Goal: Task Accomplishment & Management: Manage account settings

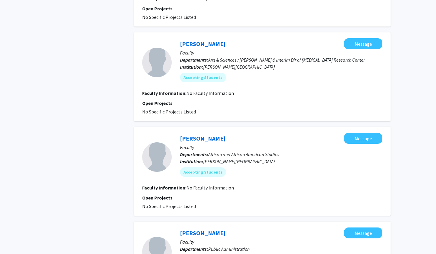
scroll to position [516, 0]
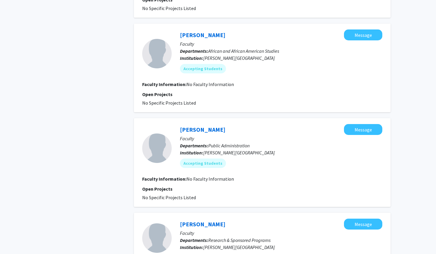
click at [399, 144] on div "Refine By Collaboration Status: Collaboration Status All Faculty/Staff Collabor…" at bounding box center [218, 7] width 436 height 1005
click at [26, 46] on div "Refine By Collaboration Status: Collaboration Status All Faculty/Staff Collabor…" at bounding box center [218, 7] width 436 height 1005
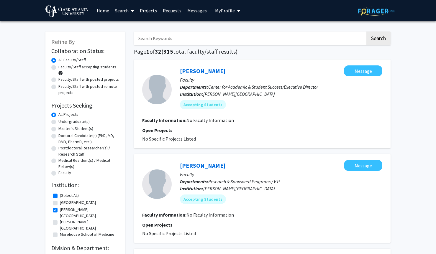
click at [58, 173] on label "Faculty" at bounding box center [64, 173] width 13 height 6
click at [58, 173] on input "Faculty" at bounding box center [60, 172] width 4 height 4
radio input "true"
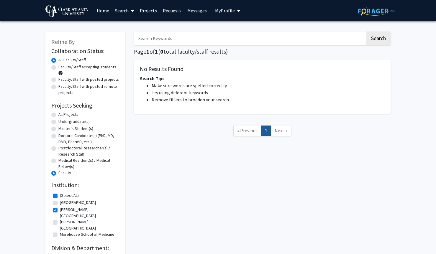
click at [58, 148] on label "Postdoctoral Researcher(s) / Research Staff" at bounding box center [88, 151] width 61 height 12
click at [58, 148] on input "Postdoctoral Researcher(s) / Research Staff" at bounding box center [60, 147] width 4 height 4
radio input "true"
click at [58, 136] on label "Doctoral Candidate(s) (PhD, MD, DMD, PharmD, etc.)" at bounding box center [88, 139] width 61 height 12
click at [58, 136] on input "Doctoral Candidate(s) (PhD, MD, DMD, PharmD, etc.)" at bounding box center [60, 135] width 4 height 4
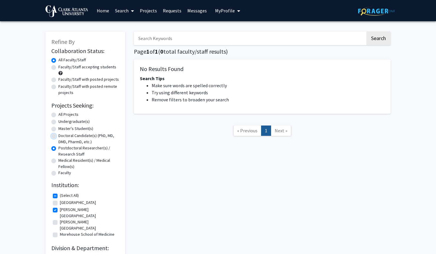
radio input "true"
click at [58, 127] on label "Master's Student(s)" at bounding box center [75, 129] width 35 height 6
click at [58, 127] on input "Master's Student(s)" at bounding box center [60, 128] width 4 height 4
radio input "true"
click at [58, 121] on label "Undergraduate(s)" at bounding box center [73, 122] width 31 height 6
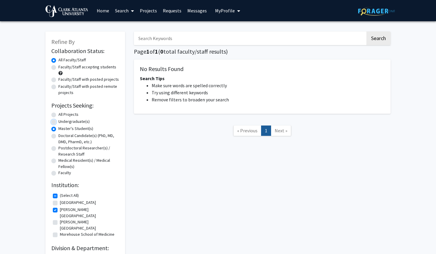
click at [58, 121] on input "Undergraduate(s)" at bounding box center [60, 121] width 4 height 4
radio input "true"
click at [56, 111] on form "Collaboration Status: Collaboration Status All Faculty/Staff Collaboration Stat…" at bounding box center [85, 111] width 68 height 129
click at [58, 116] on label "All Projects" at bounding box center [68, 114] width 20 height 6
click at [58, 115] on input "All Projects" at bounding box center [60, 113] width 4 height 4
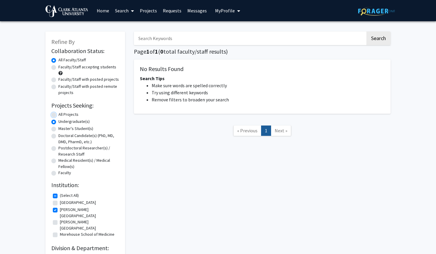
radio input "true"
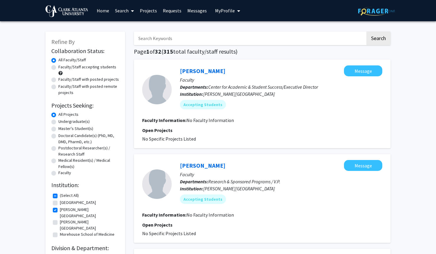
click at [226, 37] on input "Search Keywords" at bounding box center [249, 39] width 231 height 14
type input "[PERSON_NAME]"
click at [382, 39] on button "Search" at bounding box center [378, 39] width 24 height 14
checkbox input "false"
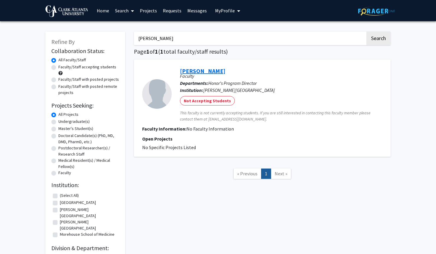
click at [191, 71] on link "[PERSON_NAME]" at bounding box center [202, 70] width 45 height 7
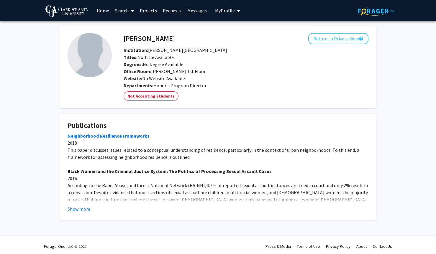
scroll to position [3, 0]
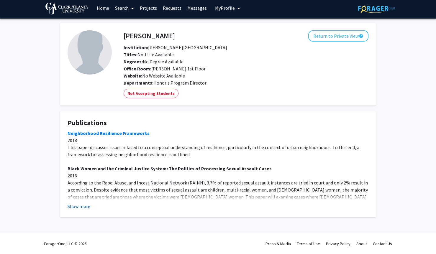
click at [86, 207] on button "Show more" at bounding box center [79, 206] width 23 height 7
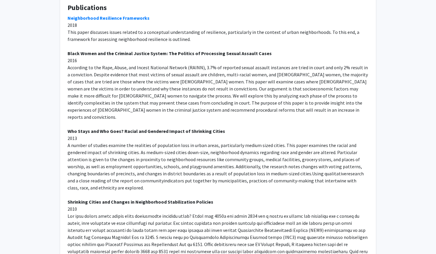
scroll to position [0, 0]
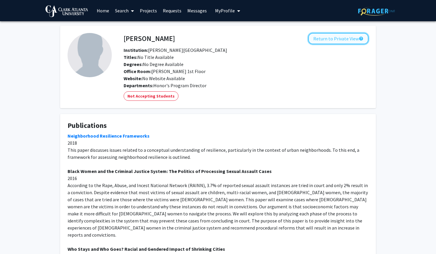
click at [346, 39] on button "Return to Private View help" at bounding box center [338, 38] width 60 height 11
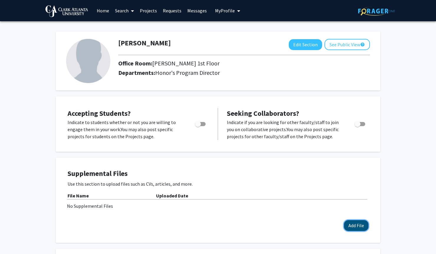
click at [358, 226] on button "Add File" at bounding box center [356, 225] width 24 height 11
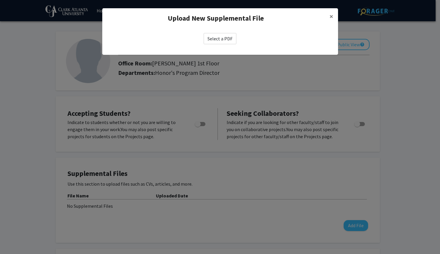
click at [207, 39] on label "Select a PDF" at bounding box center [220, 38] width 33 height 11
click at [0, 0] on input "Select a PDF" at bounding box center [0, 0] width 0 height 0
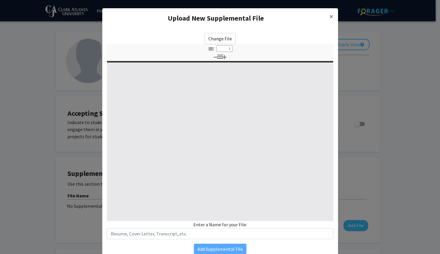
type input "0"
select select "custom"
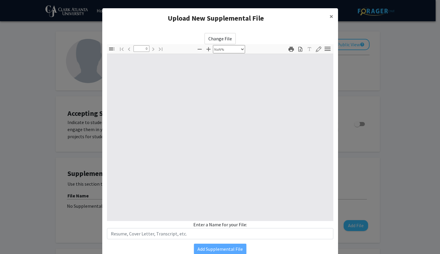
type input "1"
select select "auto"
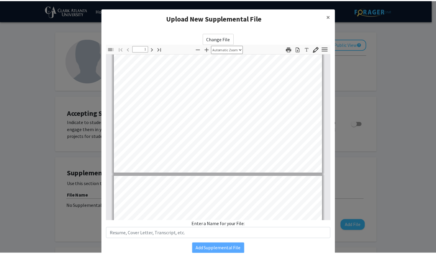
scroll to position [177, 0]
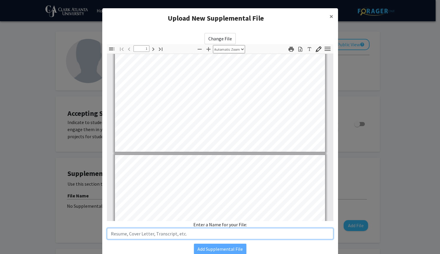
click at [183, 235] on input "text" at bounding box center [220, 233] width 226 height 11
type input "Curriculum Vita"
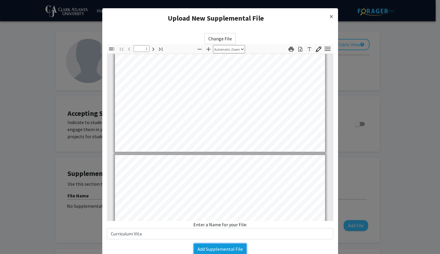
click at [230, 252] on button "Add Supplemental File" at bounding box center [220, 249] width 52 height 11
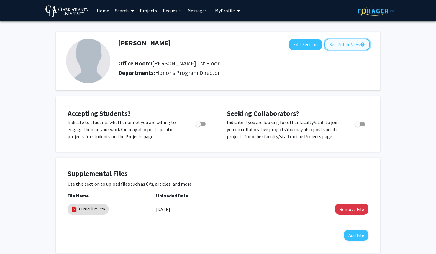
click at [347, 41] on button "See Public View help" at bounding box center [346, 44] width 45 height 11
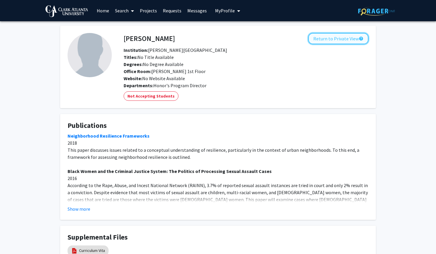
click at [330, 40] on button "Return to Private View help" at bounding box center [338, 38] width 60 height 11
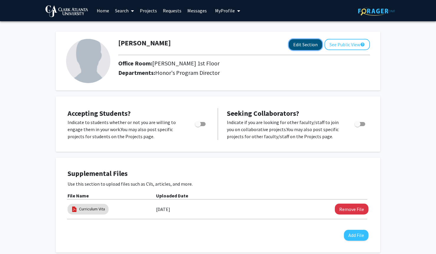
click at [313, 43] on button "Edit Section" at bounding box center [305, 44] width 33 height 11
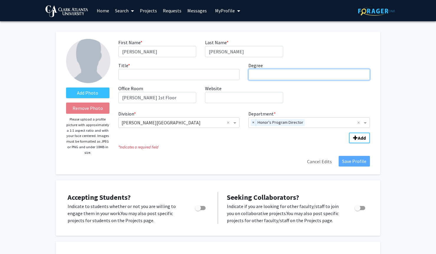
click at [271, 75] on input "Degree required" at bounding box center [308, 74] width 121 height 11
type input "PhD"
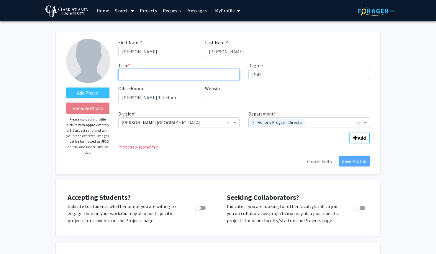
click at [169, 75] on input "Title * required" at bounding box center [178, 74] width 121 height 11
type input "Full Professor"
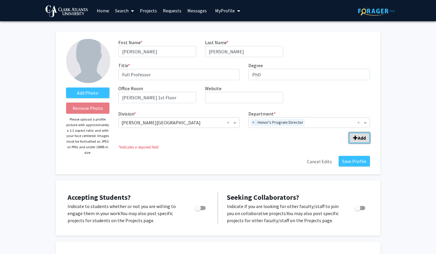
click at [369, 141] on button "Add" at bounding box center [359, 138] width 21 height 11
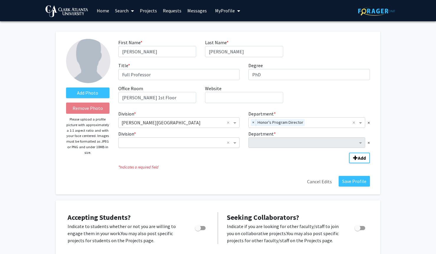
click at [199, 143] on input "Division" at bounding box center [172, 142] width 103 height 7
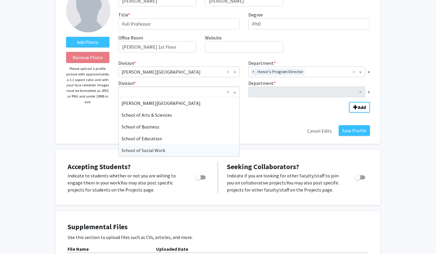
scroll to position [59, 0]
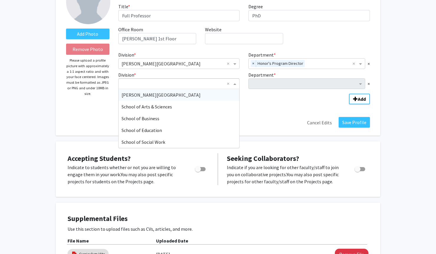
click at [170, 80] on input "Division" at bounding box center [172, 83] width 103 height 7
click at [153, 109] on span "School of Arts & Sciences" at bounding box center [146, 107] width 50 height 6
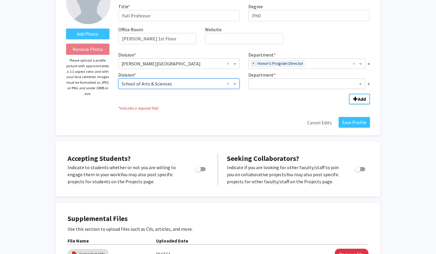
click at [264, 84] on input "Department" at bounding box center [304, 83] width 106 height 7
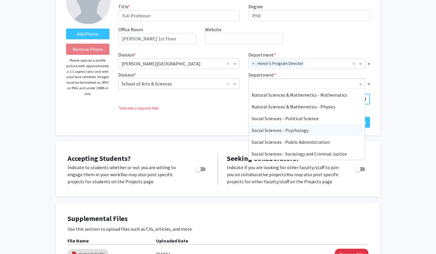
scroll to position [88, 0]
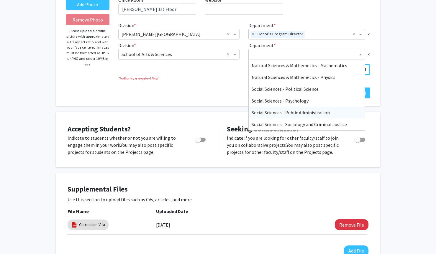
click at [293, 110] on span "Social Sciences - Public Administration" at bounding box center [290, 113] width 78 height 6
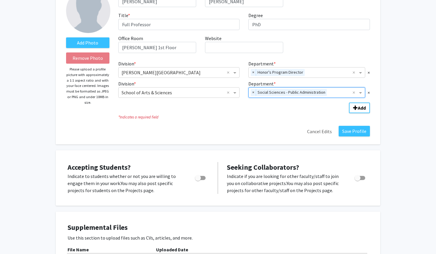
scroll to position [0, 0]
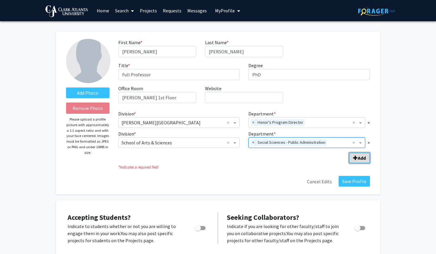
click at [355, 158] on span "Add Division/Department" at bounding box center [355, 158] width 5 height 5
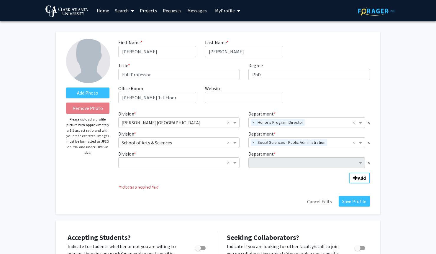
click at [179, 161] on input "Division" at bounding box center [172, 162] width 103 height 7
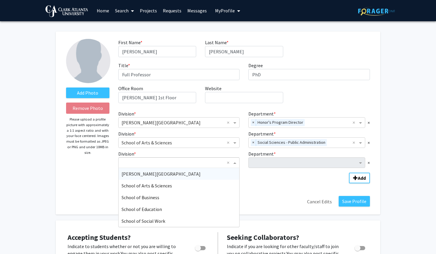
click at [150, 174] on span "[PERSON_NAME][GEOGRAPHIC_DATA]" at bounding box center [160, 174] width 79 height 6
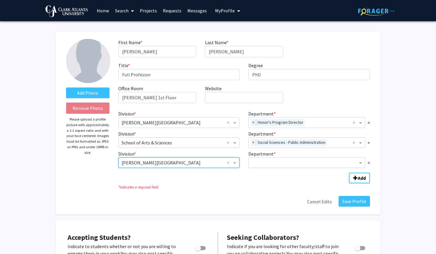
click at [299, 165] on input "Department" at bounding box center [304, 162] width 106 height 7
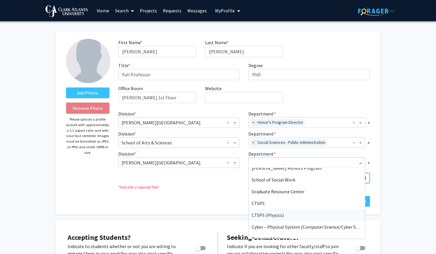
scroll to position [59, 0]
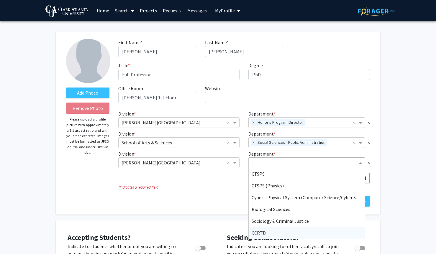
click at [276, 231] on div "CCRTD" at bounding box center [307, 233] width 116 height 12
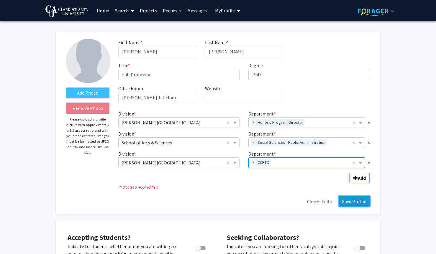
click at [363, 203] on button "Save Profile" at bounding box center [353, 201] width 31 height 11
